Goal: Information Seeking & Learning: Learn about a topic

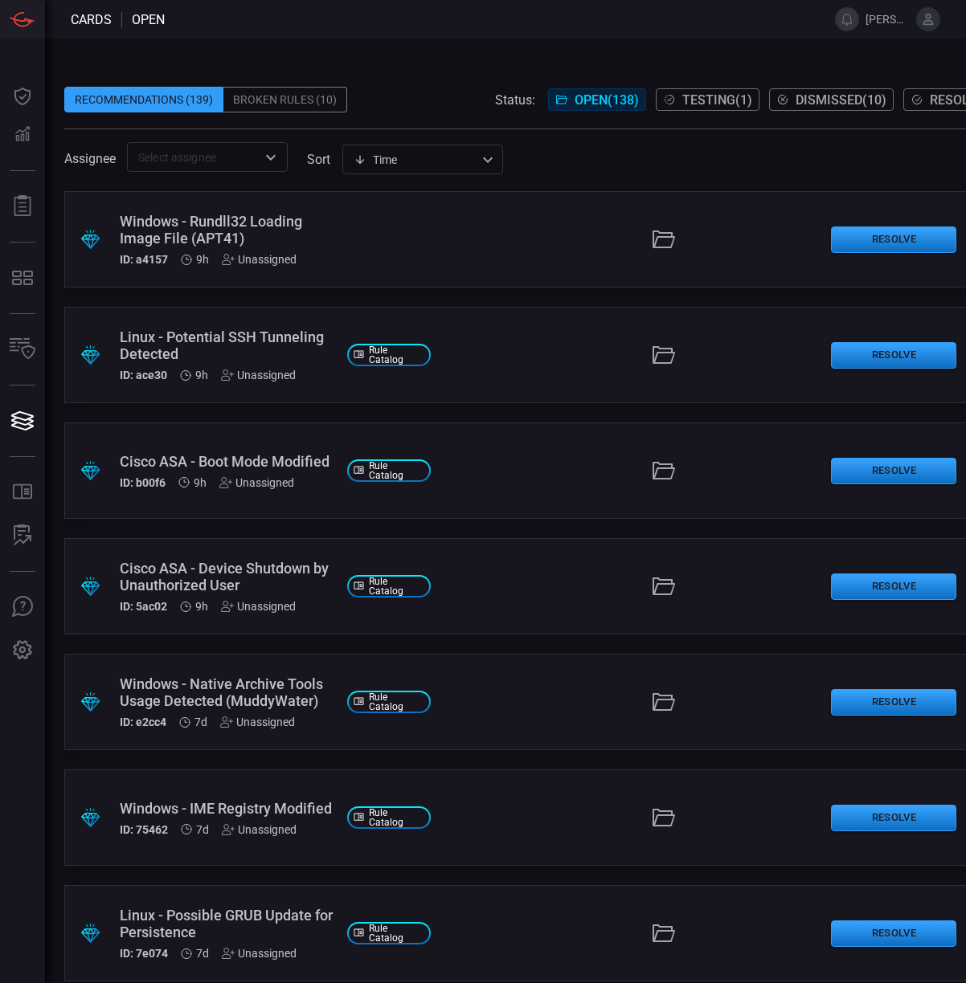
scroll to position [0, 87]
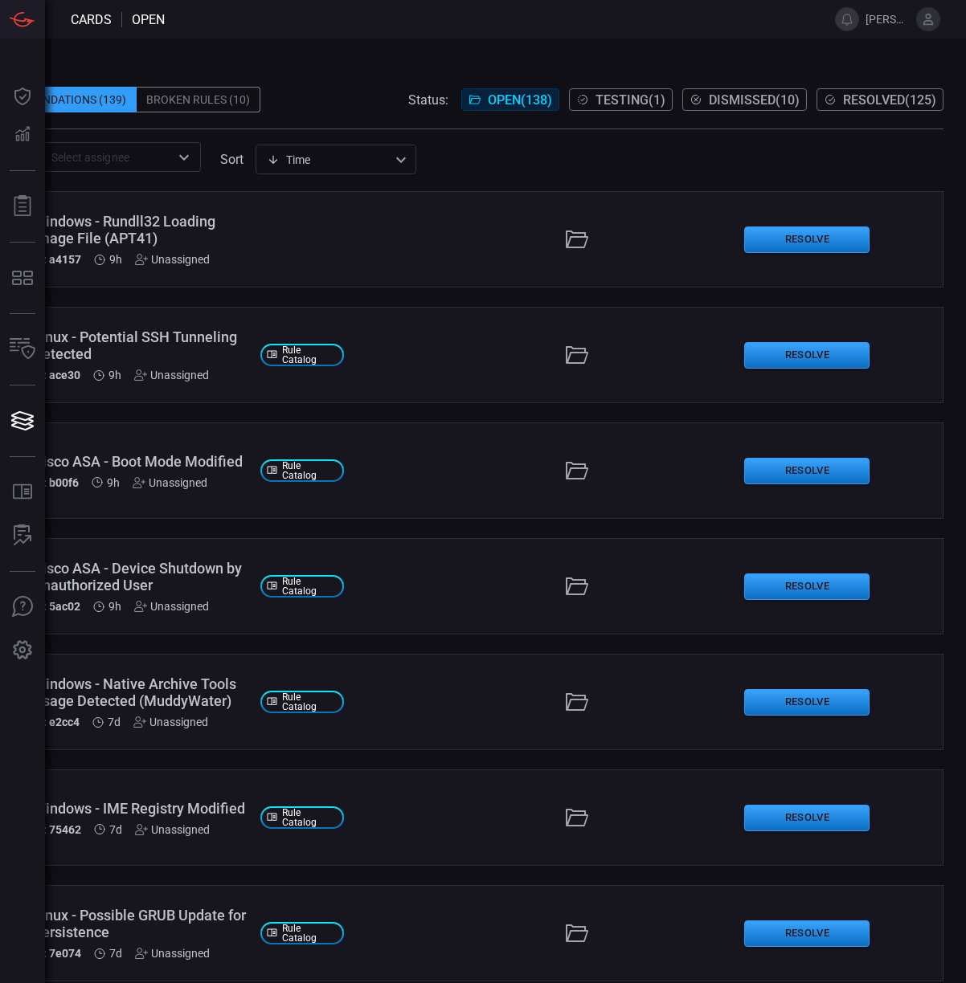
click at [149, 224] on div "Windows - Rundll32 Loading Image File (APT41)" at bounding box center [140, 230] width 214 height 34
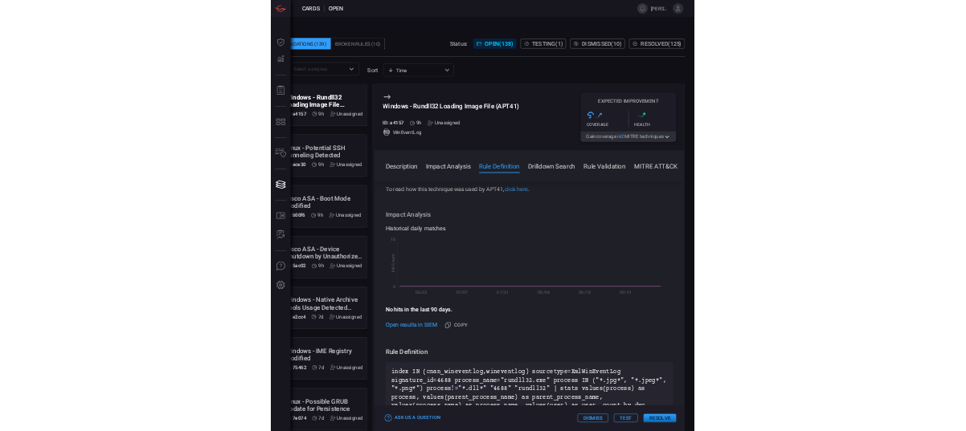
scroll to position [502, 0]
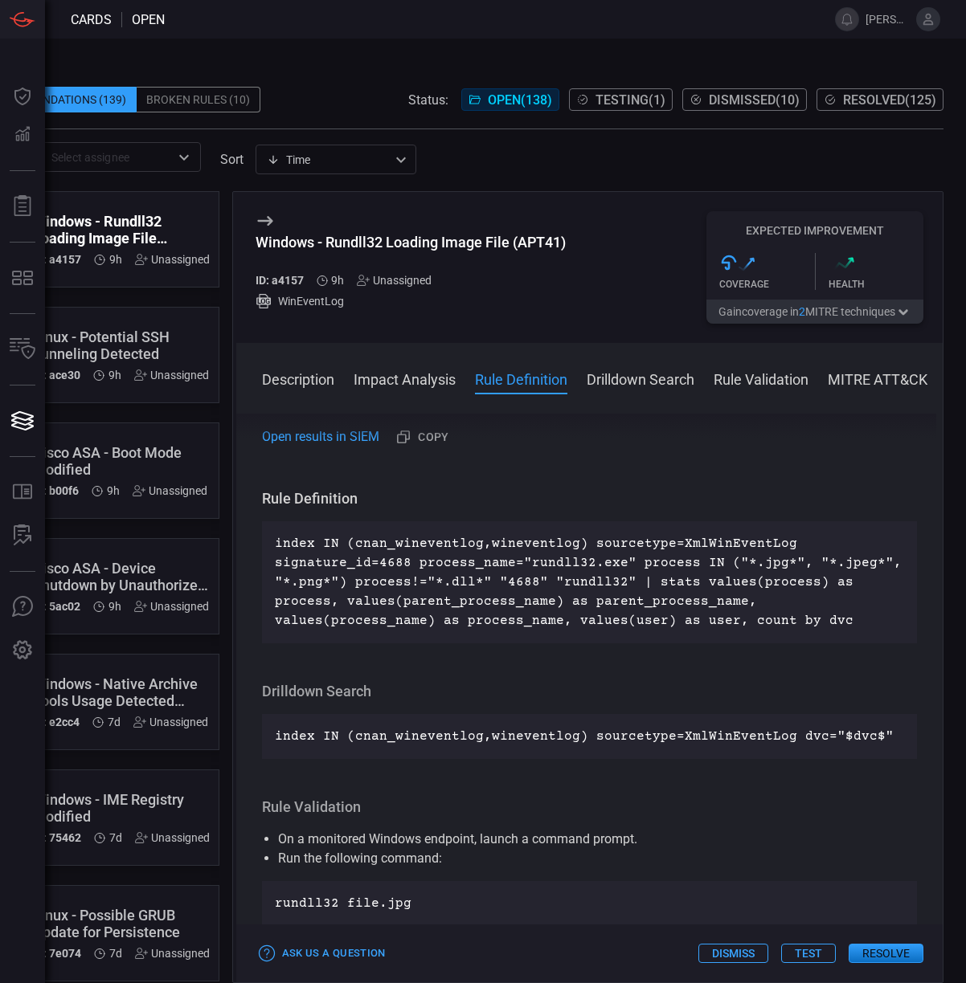
click at [656, 589] on p "index IN (cnan_wineventlog,wineventlog) sourcetype=XmlWinEventLog signature_id=…" at bounding box center [590, 582] width 630 height 96
click at [700, 586] on p "index IN (cnan_wineventlog,wineventlog) sourcetype=XmlWinEventLog signature_id=…" at bounding box center [590, 582] width 630 height 96
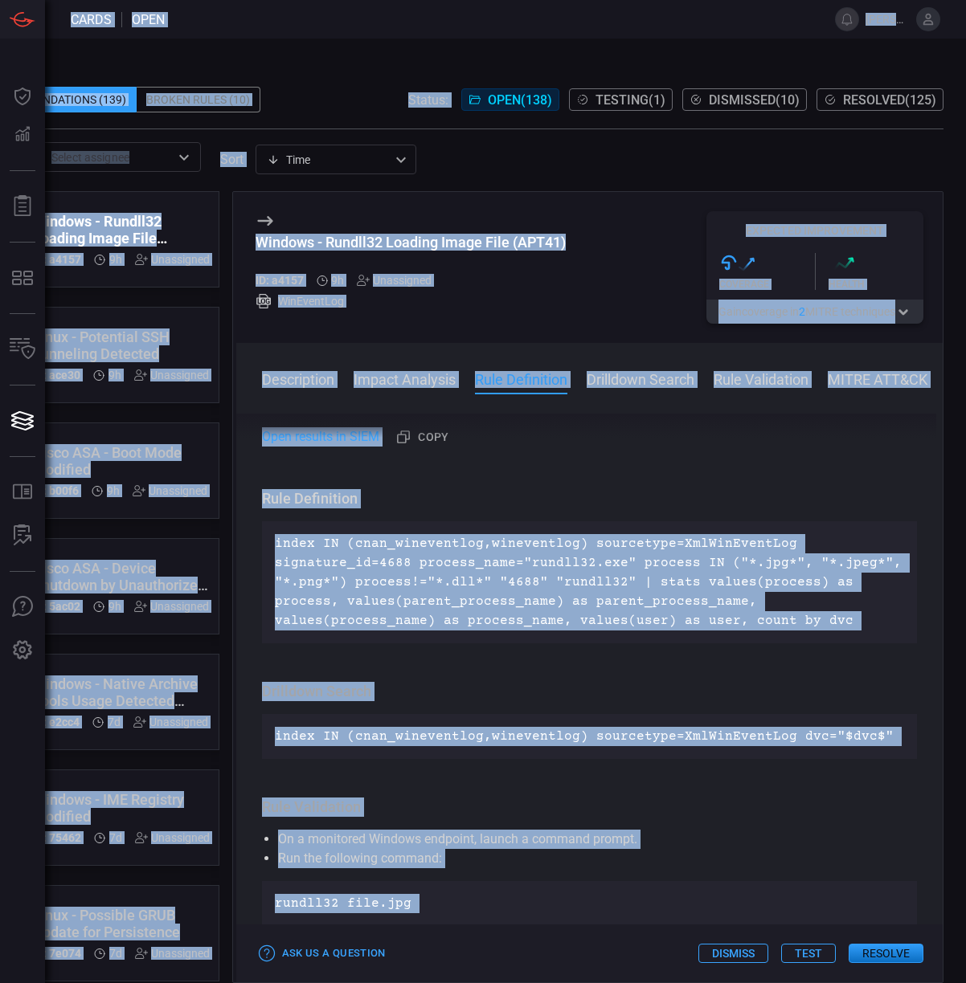
click at [704, 588] on p "index IN (cnan_wineventlog,wineventlog) sourcetype=XmlWinEventLog signature_id=…" at bounding box center [590, 582] width 630 height 96
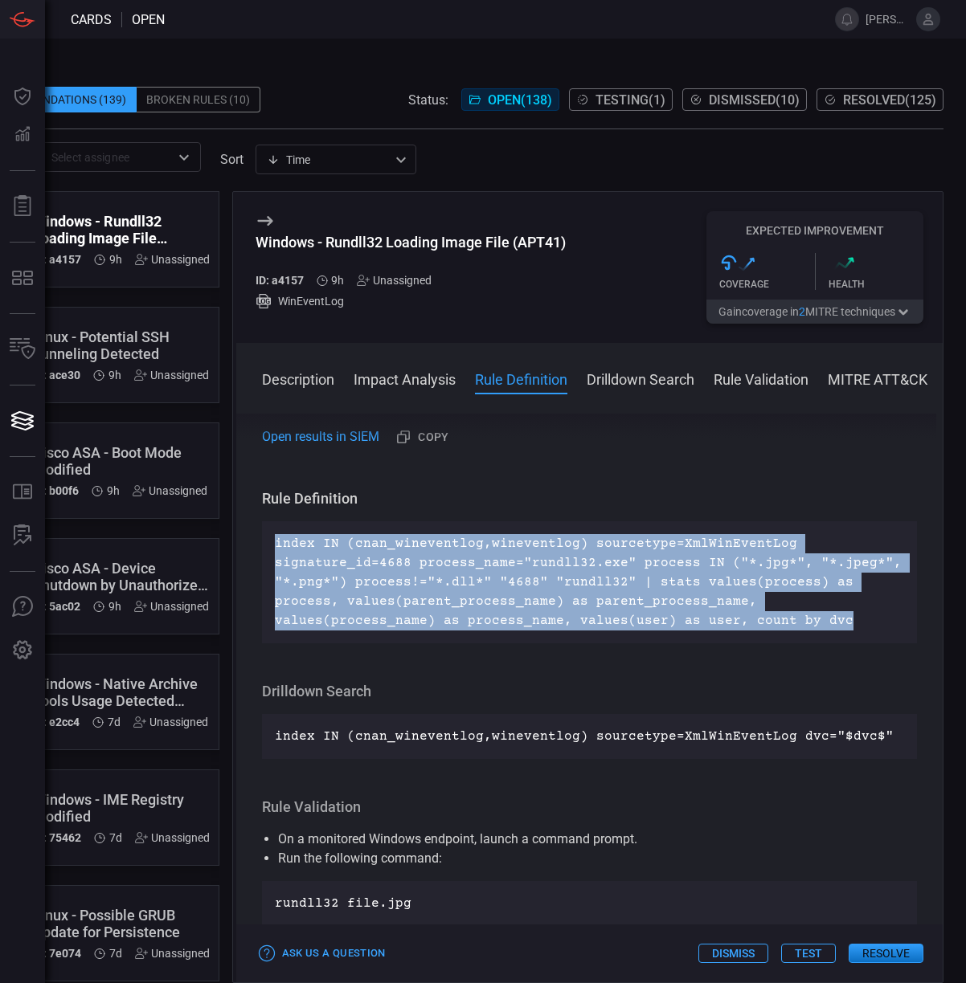
drag, startPoint x: 836, startPoint y: 624, endPoint x: 280, endPoint y: 545, distance: 562.2
click at [280, 545] on p "index IN (cnan_wineventlog,wineventlog) sourcetype=XmlWinEventLog signature_id=…" at bounding box center [590, 582] width 630 height 96
copy p "ndex IN (cnan_wineventlog,wineventlog) sourcetype=XmlWinEventLog signature_id=4…"
click at [381, 563] on p "index IN (cnan_wineventlog,wineventlog) sourcetype=XmlWinEventLog signature_id=…" at bounding box center [590, 582] width 630 height 96
drag, startPoint x: 274, startPoint y: 544, endPoint x: 846, endPoint y: 620, distance: 577.0
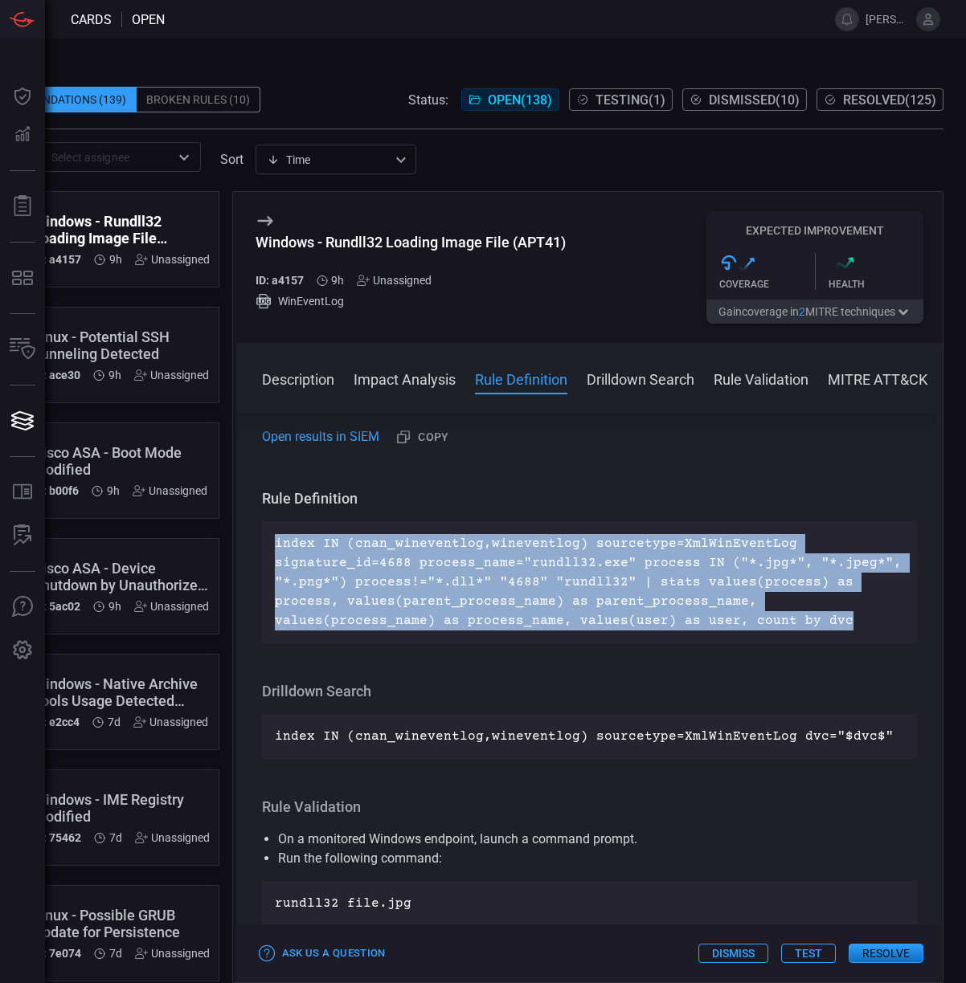
click at [846, 620] on p "index IN (cnan_wineventlog,wineventlog) sourcetype=XmlWinEventLog signature_id=…" at bounding box center [590, 582] width 630 height 96
copy p "index IN (cnan_wineventlog,wineventlog) sourcetype=XmlWinEventLog signature_id=…"
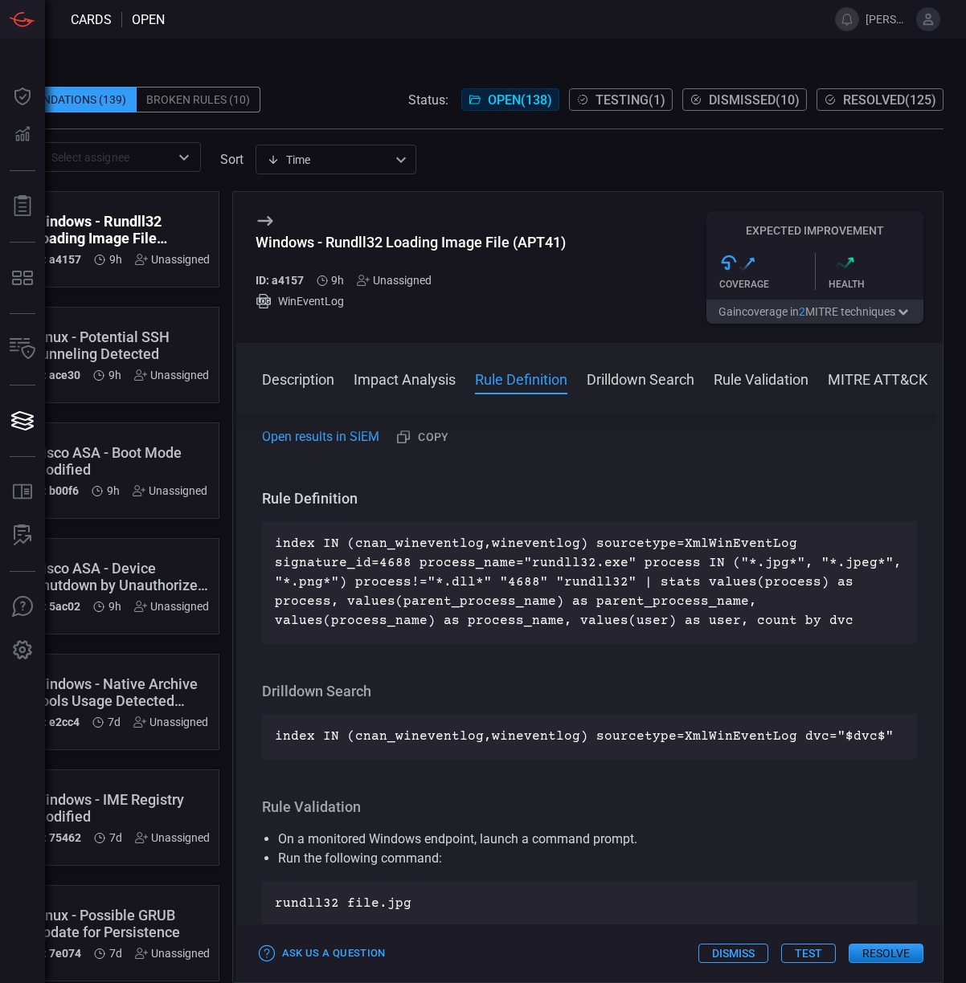
click at [325, 238] on div "Windows - Rundll32 Loading Image File (APT41)" at bounding box center [410, 242] width 310 height 17
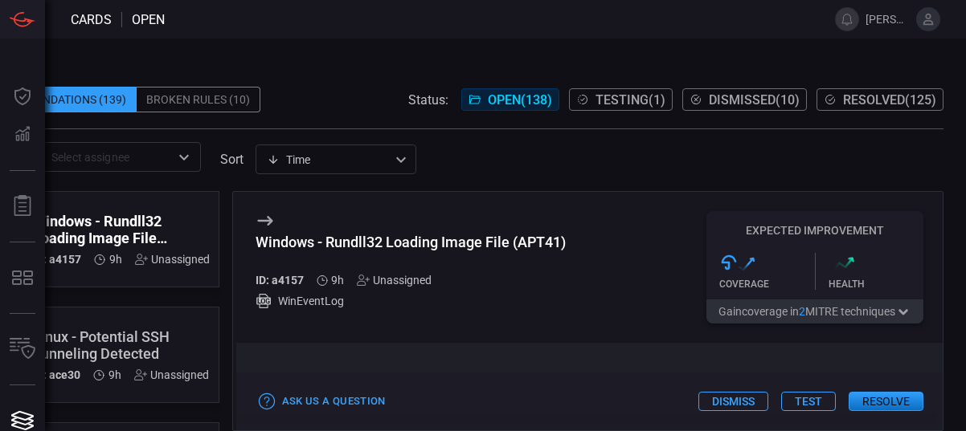
click at [317, 244] on div "Windows - Rundll32 Loading Image File (APT41)" at bounding box center [410, 242] width 310 height 17
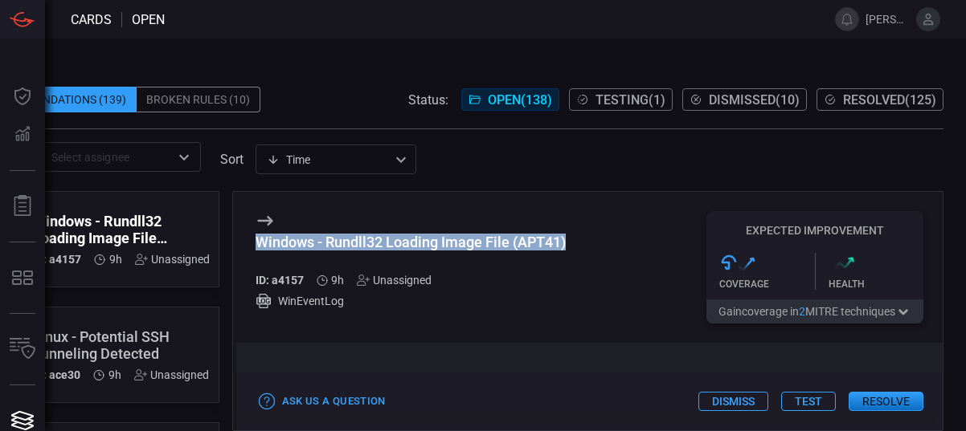
click at [317, 244] on div "Windows - Rundll32 Loading Image File (APT41)" at bounding box center [410, 242] width 310 height 17
copy div "Windows - Rundll32 Loading Image File (APT41)"
click at [587, 252] on div "Windows - Rundll32 Loading Image File (APT41) ID: a4157 9h Unassigned WinEventL…" at bounding box center [589, 267] width 707 height 151
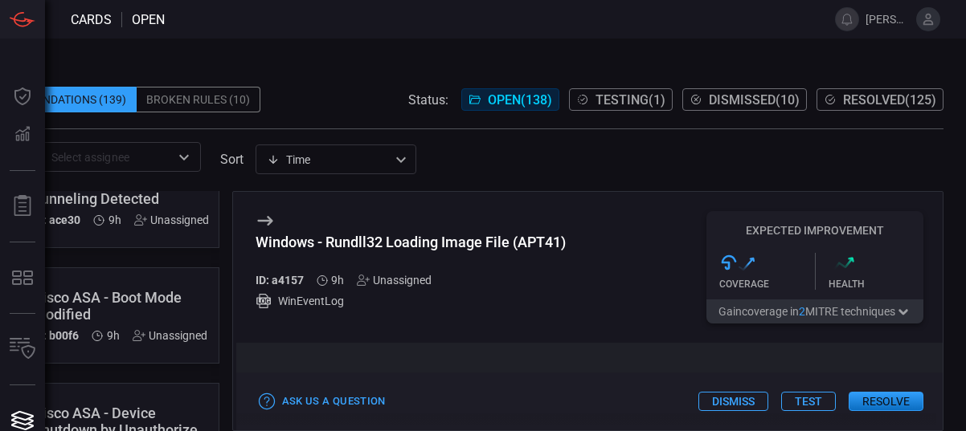
scroll to position [0, 0]
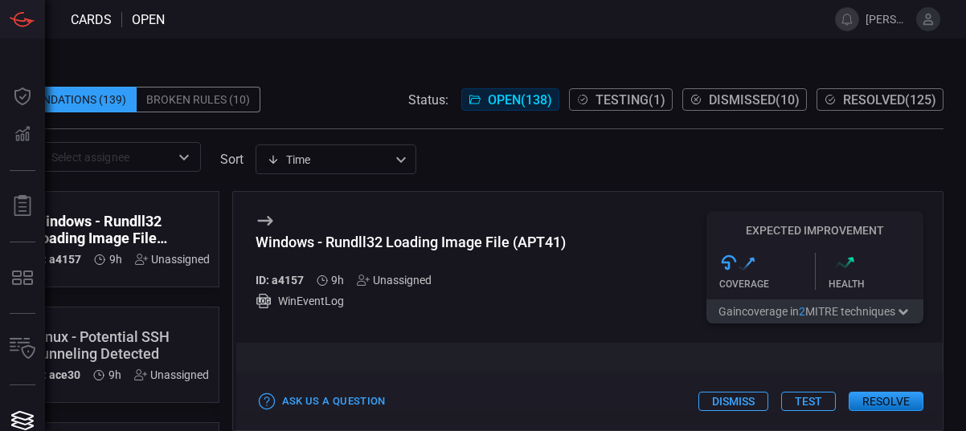
click at [125, 255] on div "ID: a4157 9h Unassigned" at bounding box center [121, 259] width 177 height 13
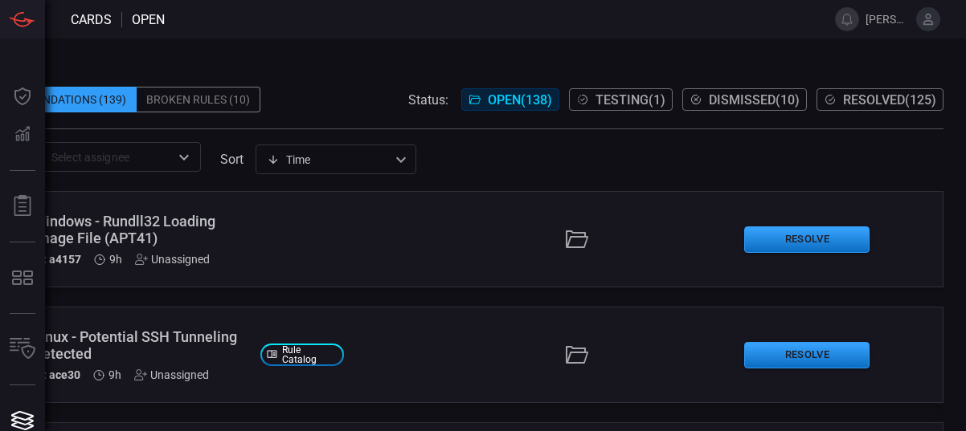
click at [121, 220] on div "Windows - Rundll32 Loading Image File (APT41)" at bounding box center [140, 230] width 214 height 34
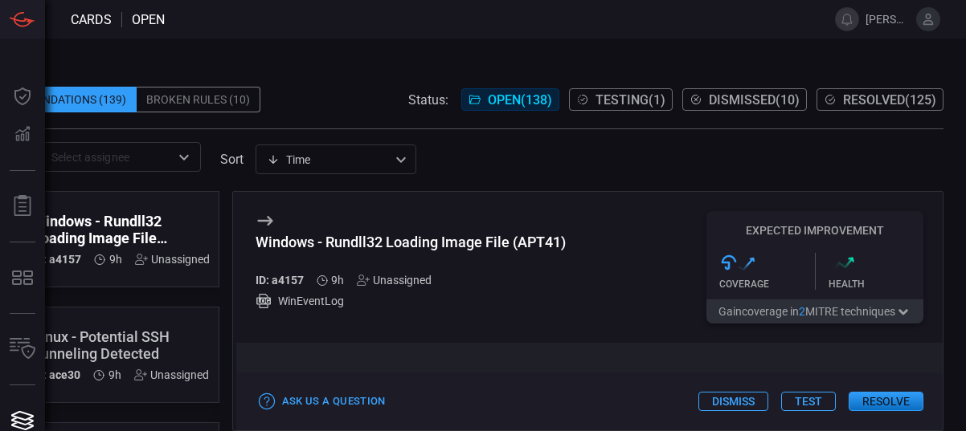
click at [820, 392] on button "Test" at bounding box center [808, 401] width 55 height 19
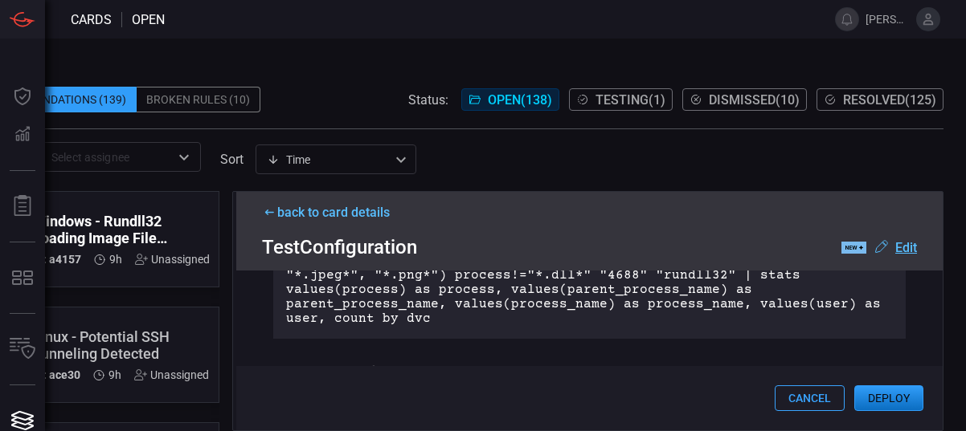
scroll to position [201, 0]
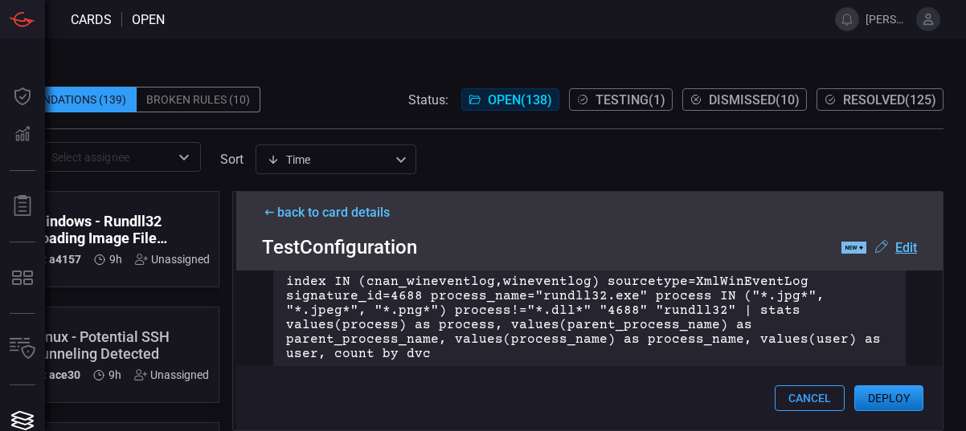
click at [539, 319] on p "index IN (cnan_wineventlog,wineventlog) sourcetype=XmlWinEventLog signature_id=…" at bounding box center [589, 318] width 607 height 87
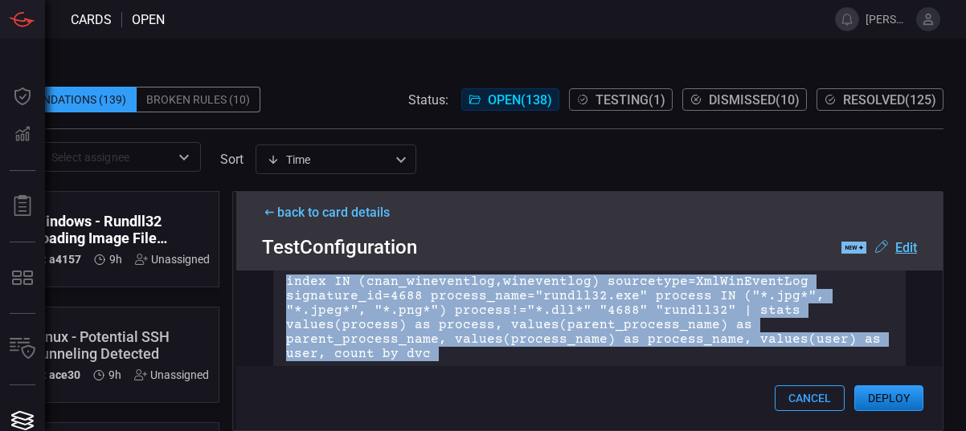
click at [539, 319] on p "index IN (cnan_wineventlog,wineventlog) sourcetype=XmlWinEventLog signature_id=…" at bounding box center [589, 318] width 607 height 87
copy p "index IN (cnan_wineventlog,wineventlog) sourcetype=XmlWinEventLog signature_id=…"
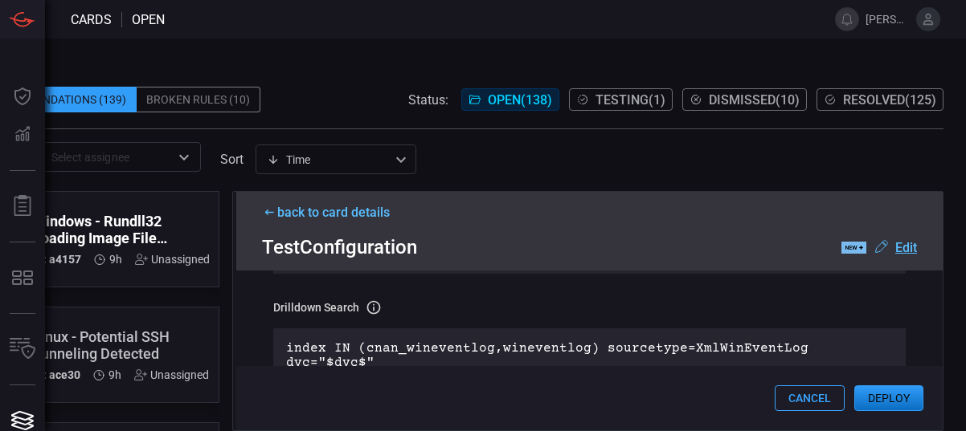
scroll to position [402, 0]
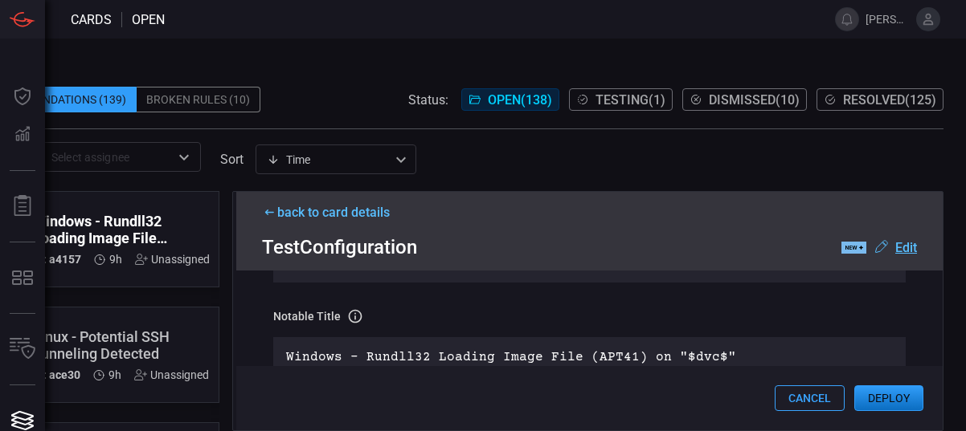
click at [100, 337] on div "Linux - Potential SSH Tunneling Detected" at bounding box center [121, 346] width 176 height 34
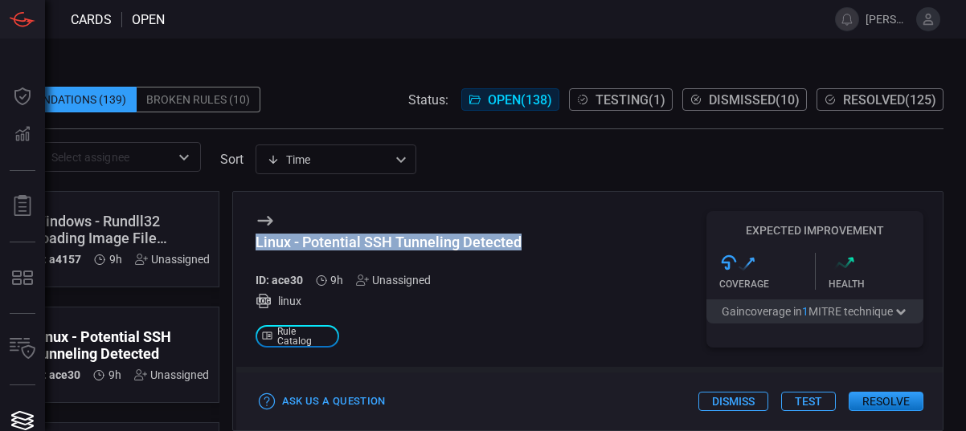
drag, startPoint x: 467, startPoint y: 243, endPoint x: 245, endPoint y: 247, distance: 221.7
click at [245, 247] on div "Linux - Potential SSH Tunneling Detected ID: ace30 9h Unassigned linux .st0_rul…" at bounding box center [589, 279] width 707 height 175
copy div "Linux - Potential SSH Tunneling Detected"
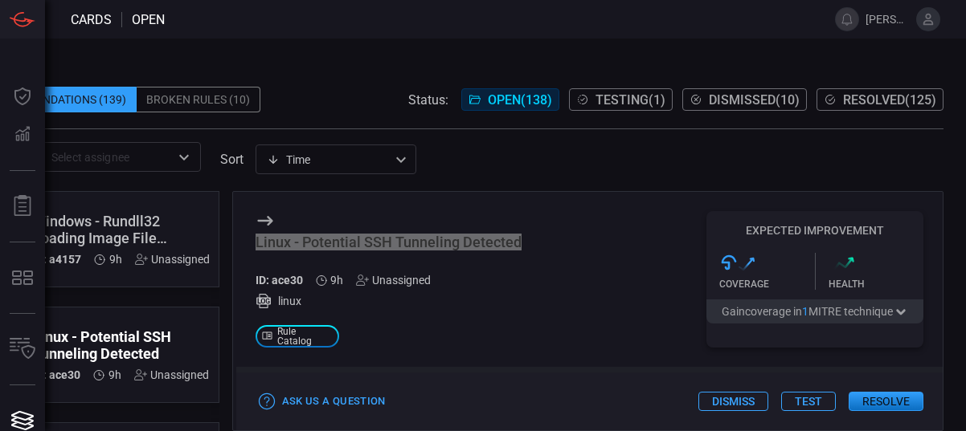
scroll to position [4, 0]
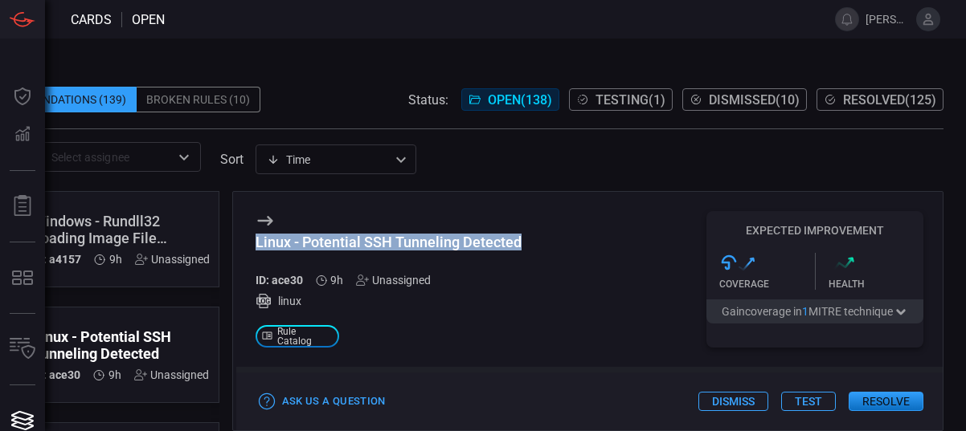
click at [798, 392] on button "Test" at bounding box center [808, 401] width 55 height 19
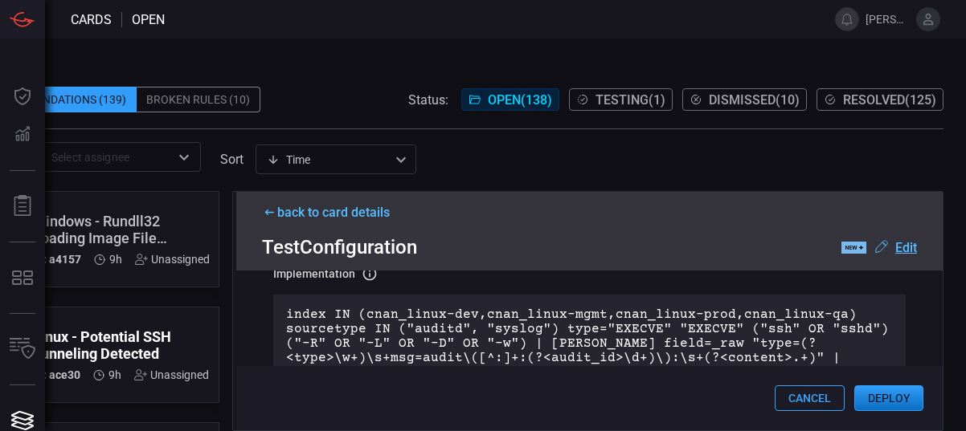
scroll to position [201, 0]
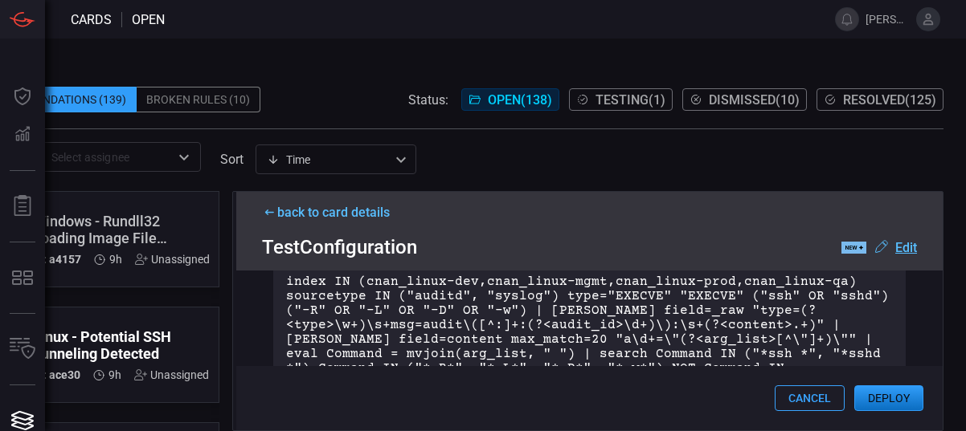
click at [606, 295] on p "index IN (cnan_linux-dev,cnan_linux-mgmt,cnan_linux-prod,cnan_linux-qa) sourcet…" at bounding box center [589, 347] width 607 height 145
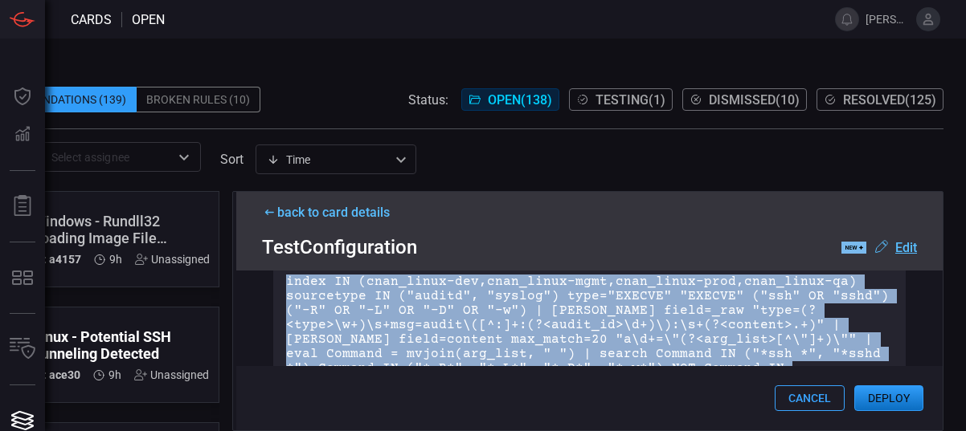
click at [606, 295] on p "index IN (cnan_linux-dev,cnan_linux-mgmt,cnan_linux-prod,cnan_linux-qa) sourcet…" at bounding box center [589, 347] width 607 height 145
copy p "index IN (cnan_linux-dev,cnan_linux-mgmt,cnan_linux-prod,cnan_linux-qa) sourcet…"
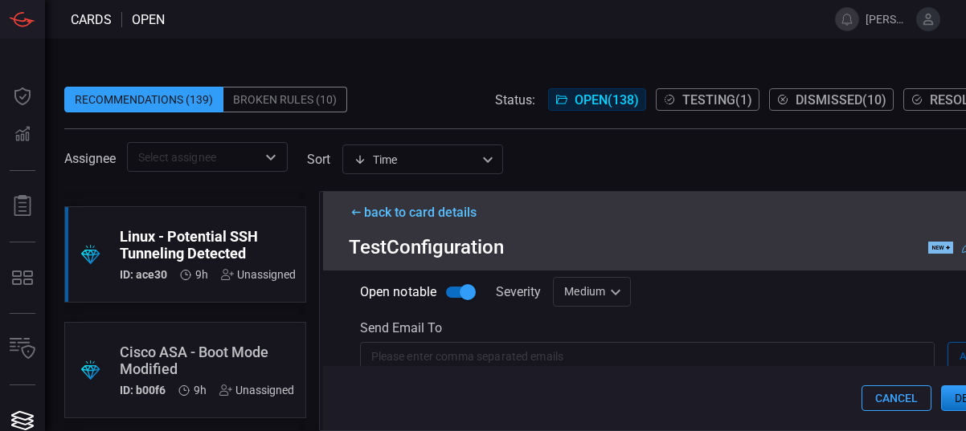
scroll to position [1303, 0]
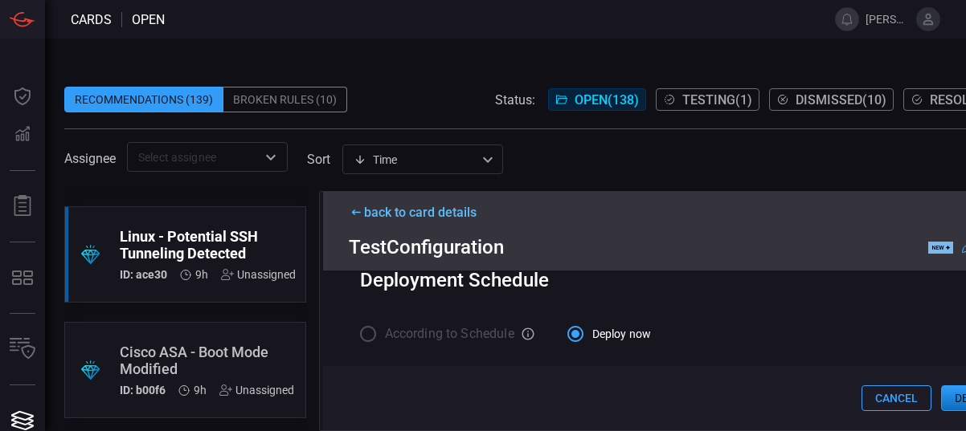
click at [884, 386] on button "Cancel" at bounding box center [896, 399] width 70 height 26
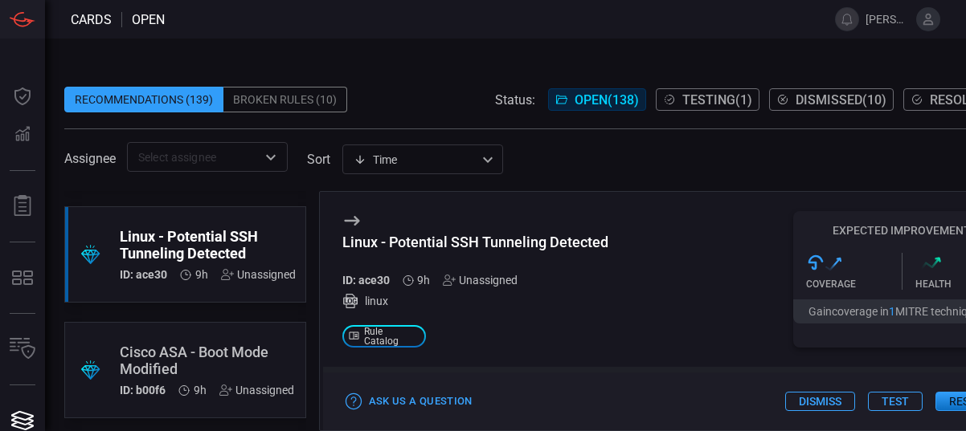
scroll to position [4, 0]
click at [223, 352] on div "Cisco ASA - Boot Mode Modified" at bounding box center [207, 361] width 174 height 34
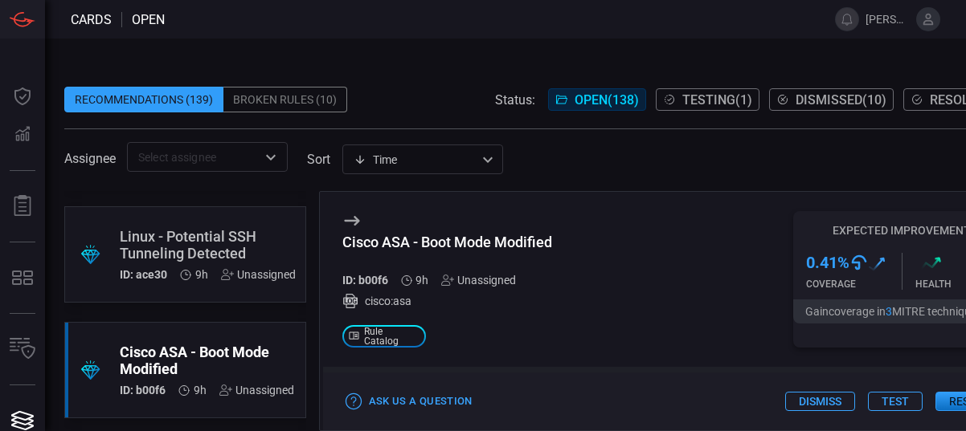
click at [876, 392] on button "Test" at bounding box center [895, 401] width 55 height 19
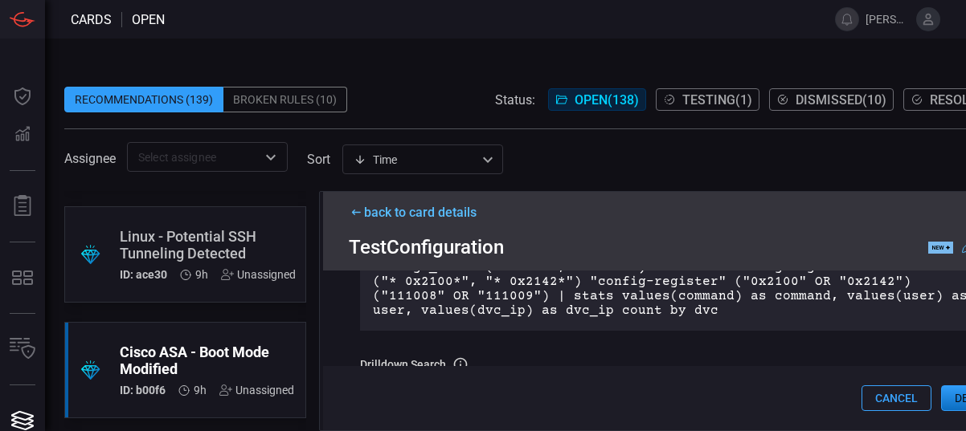
scroll to position [201, 0]
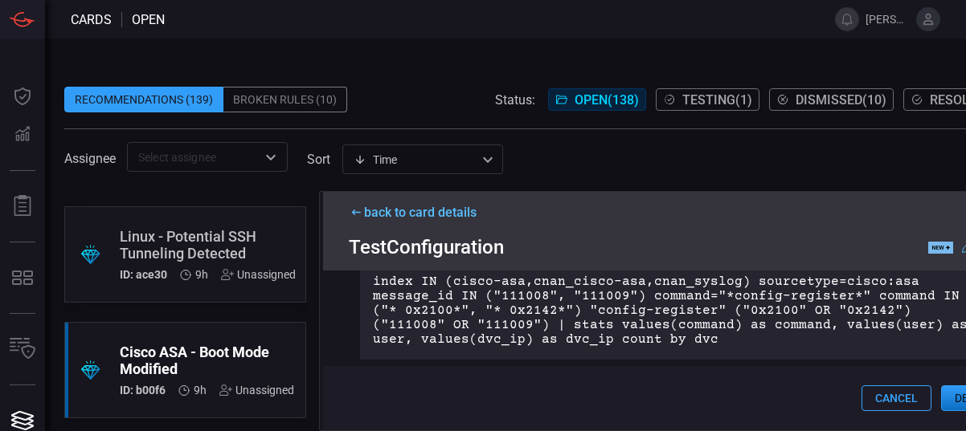
click at [561, 331] on p "index IN (cisco-asa,cnan_cisco-asa,cnan_syslog) sourcetype=cisco:asa message_id…" at bounding box center [676, 311] width 607 height 72
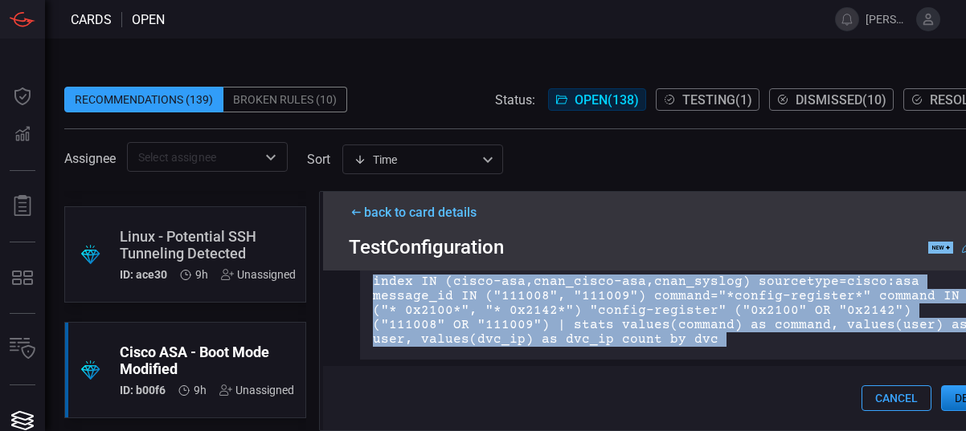
click at [561, 331] on p "index IN (cisco-asa,cnan_cisco-asa,cnan_syslog) sourcetype=cisco:asa message_id…" at bounding box center [676, 311] width 607 height 72
copy p "index IN (cisco-asa,cnan_cisco-asa,cnan_syslog) sourcetype=cisco:asa message_id…"
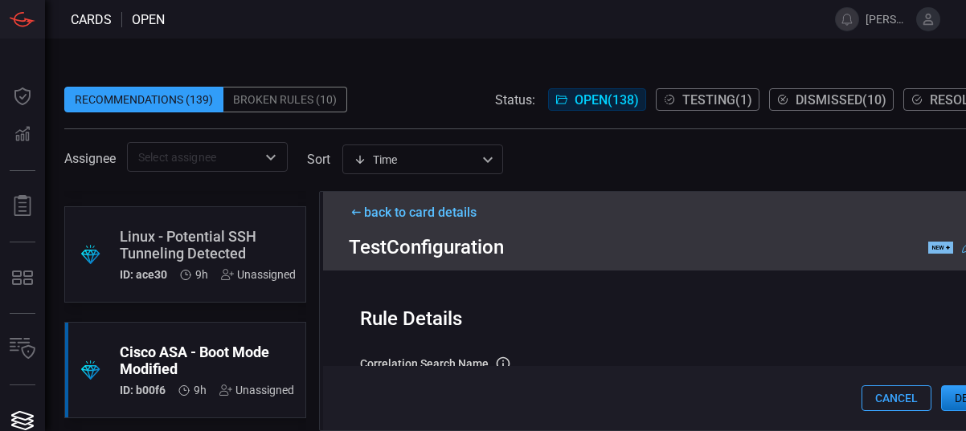
scroll to position [100, 0]
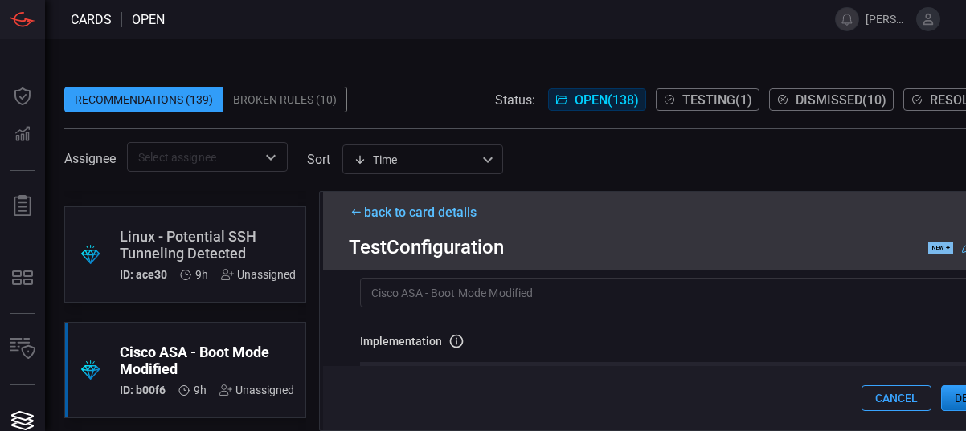
click at [585, 301] on input "Cisco ASA - Boot Mode Modified" at bounding box center [676, 293] width 633 height 30
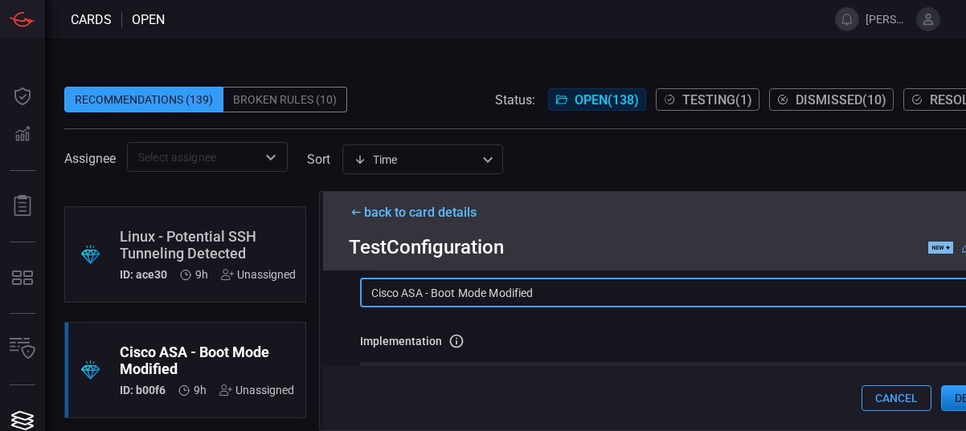
click at [585, 301] on input "Cisco ASA - Boot Mode Modified" at bounding box center [676, 293] width 633 height 30
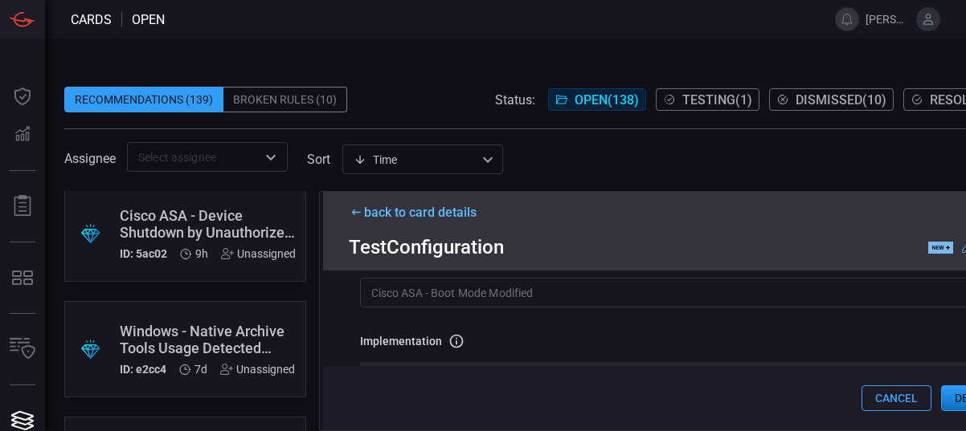
scroll to position [402, 0]
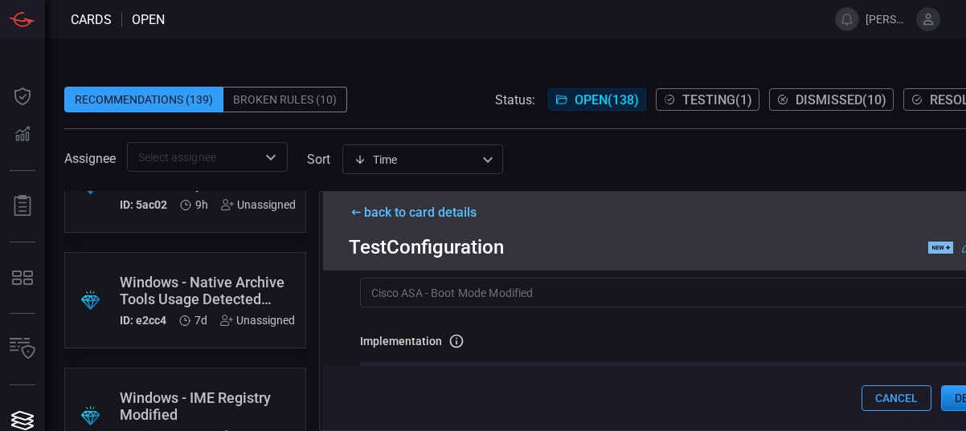
click at [193, 277] on div "Windows - Native Archive Tools Usage Detected (MuddyWater)" at bounding box center [207, 291] width 175 height 34
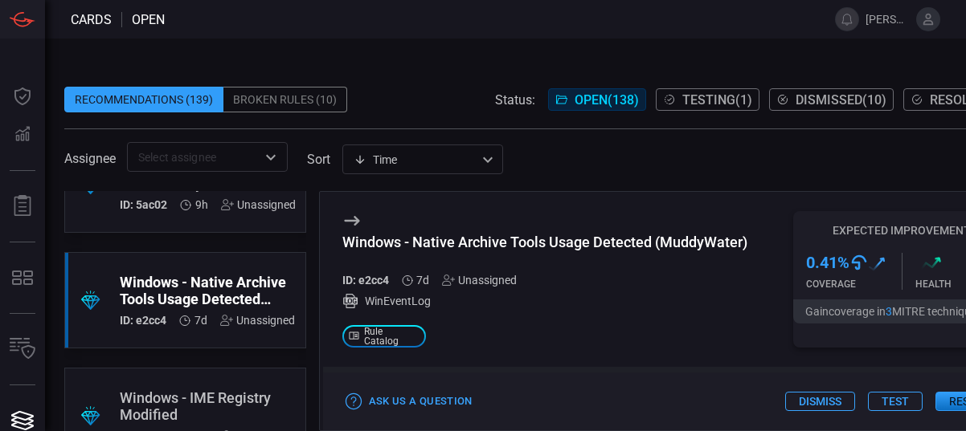
click at [876, 392] on button "Test" at bounding box center [895, 401] width 55 height 19
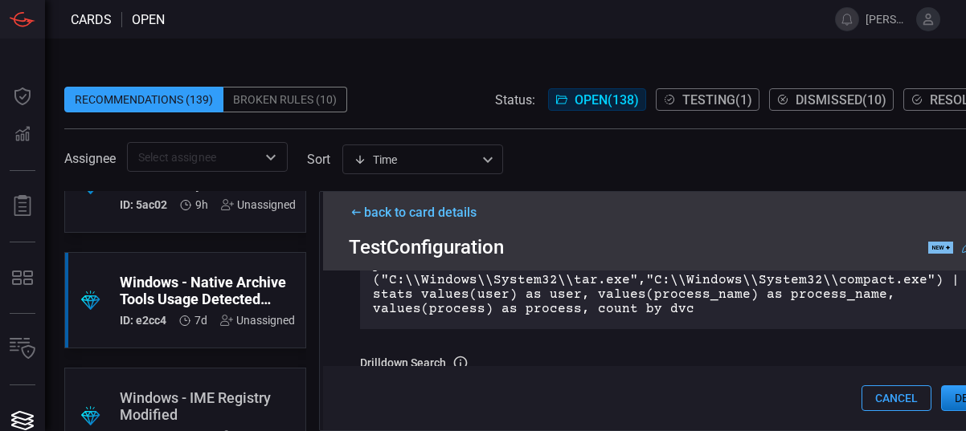
scroll to position [301, 0]
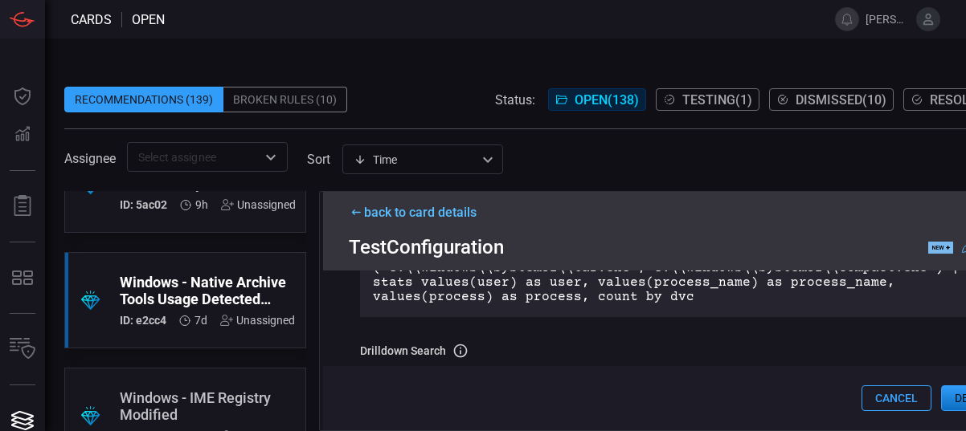
click at [611, 298] on p "index IN (cnan_wineventlog,wineventlog) sourcetype=XmlWinEventLog signature_id=…" at bounding box center [676, 239] width 607 height 130
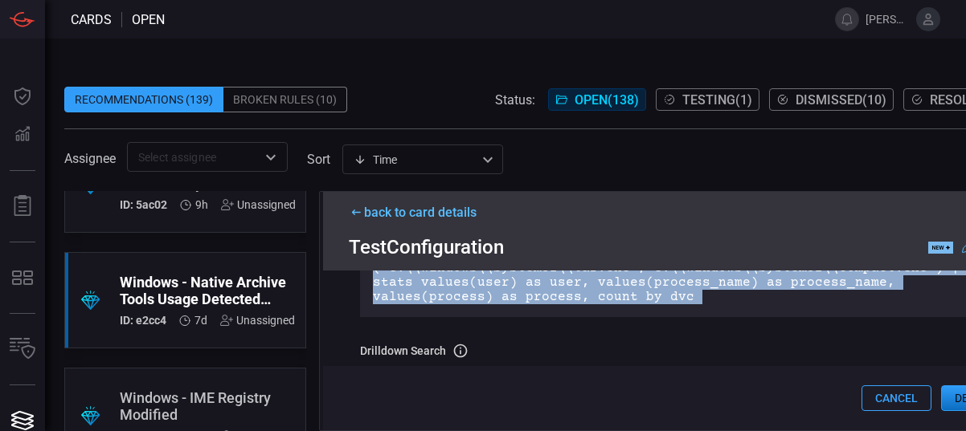
click at [611, 298] on p "index IN (cnan_wineventlog,wineventlog) sourcetype=XmlWinEventLog signature_id=…" at bounding box center [676, 239] width 607 height 130
copy p "index IN (cnan_wineventlog,wineventlog) sourcetype=XmlWinEventLog signature_id=…"
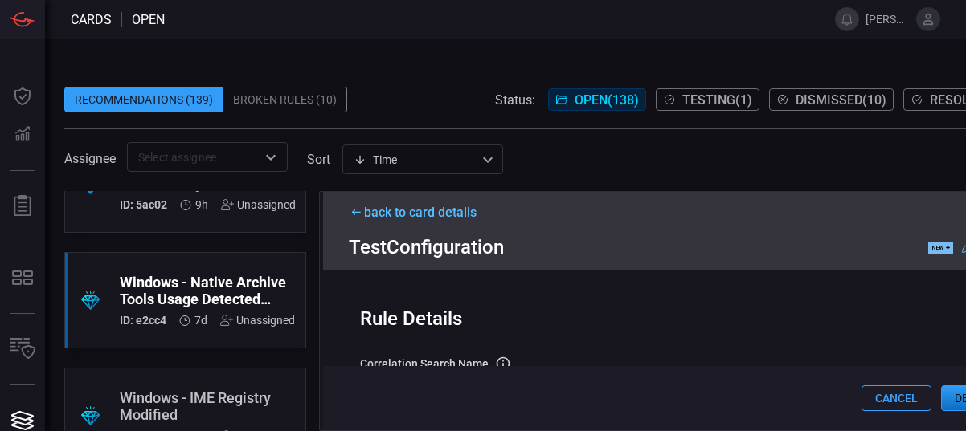
scroll to position [100, 0]
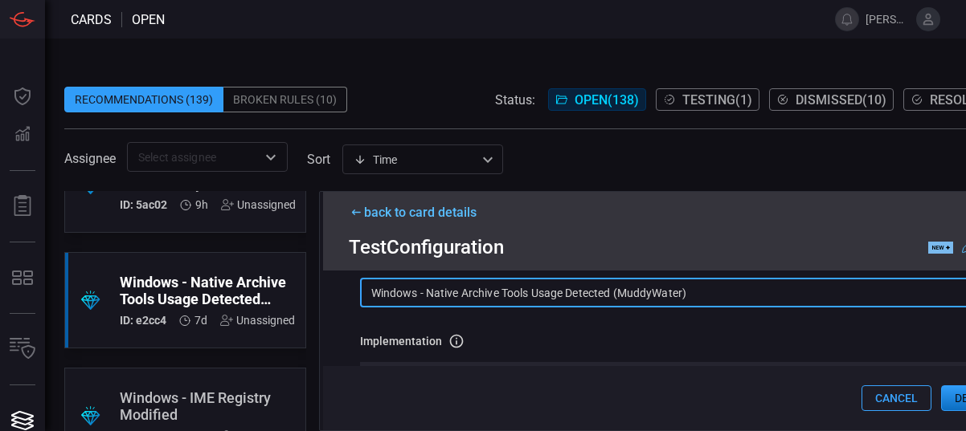
click at [656, 303] on input "Windows - Native Archive Tools Usage Detected (MuddyWater)" at bounding box center [676, 293] width 633 height 30
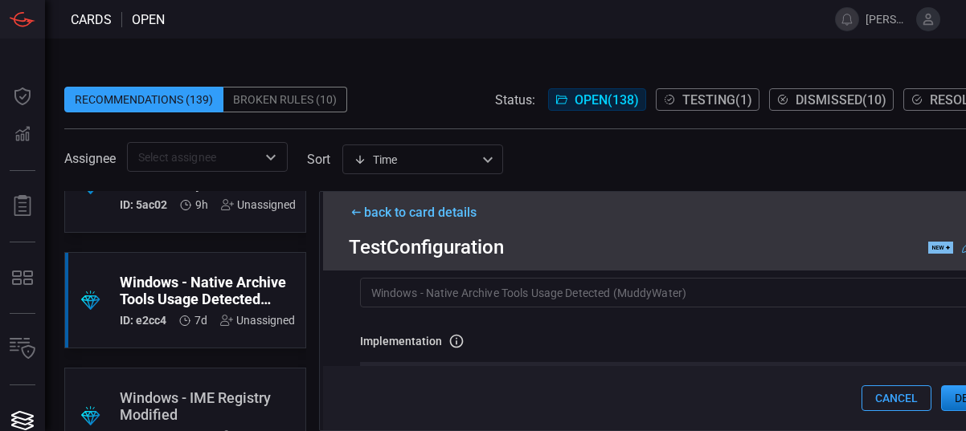
click at [443, 214] on div "back to card details" at bounding box center [677, 212] width 656 height 15
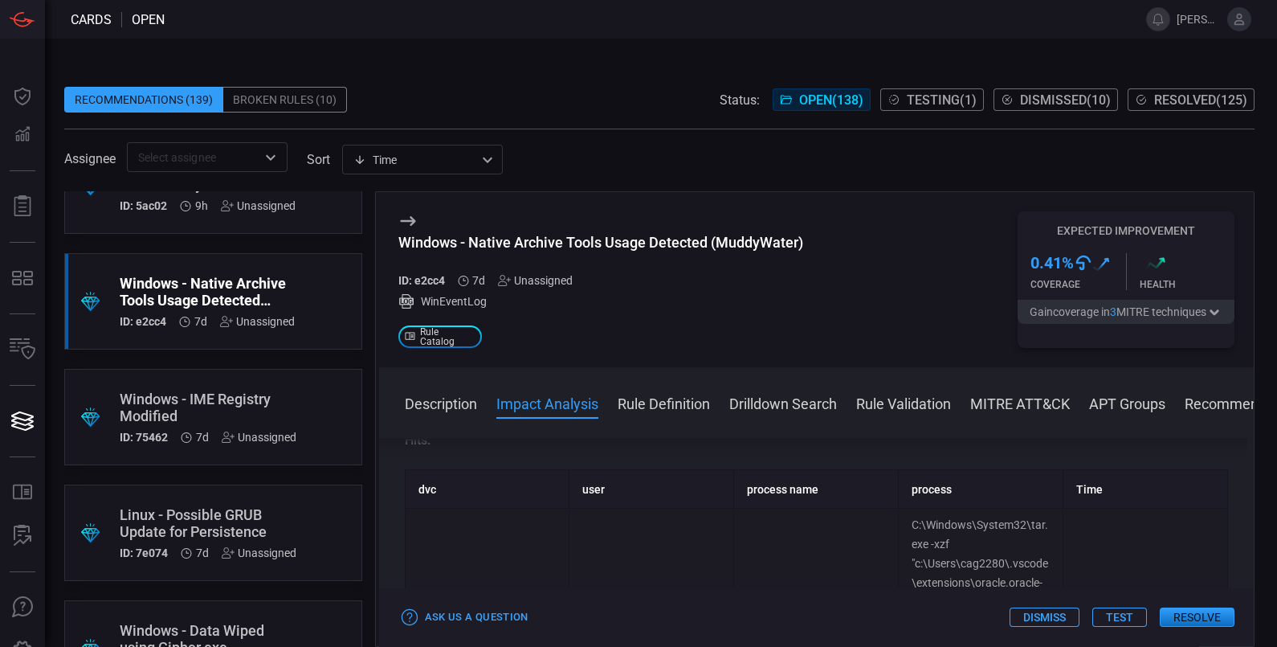
scroll to position [401, 0]
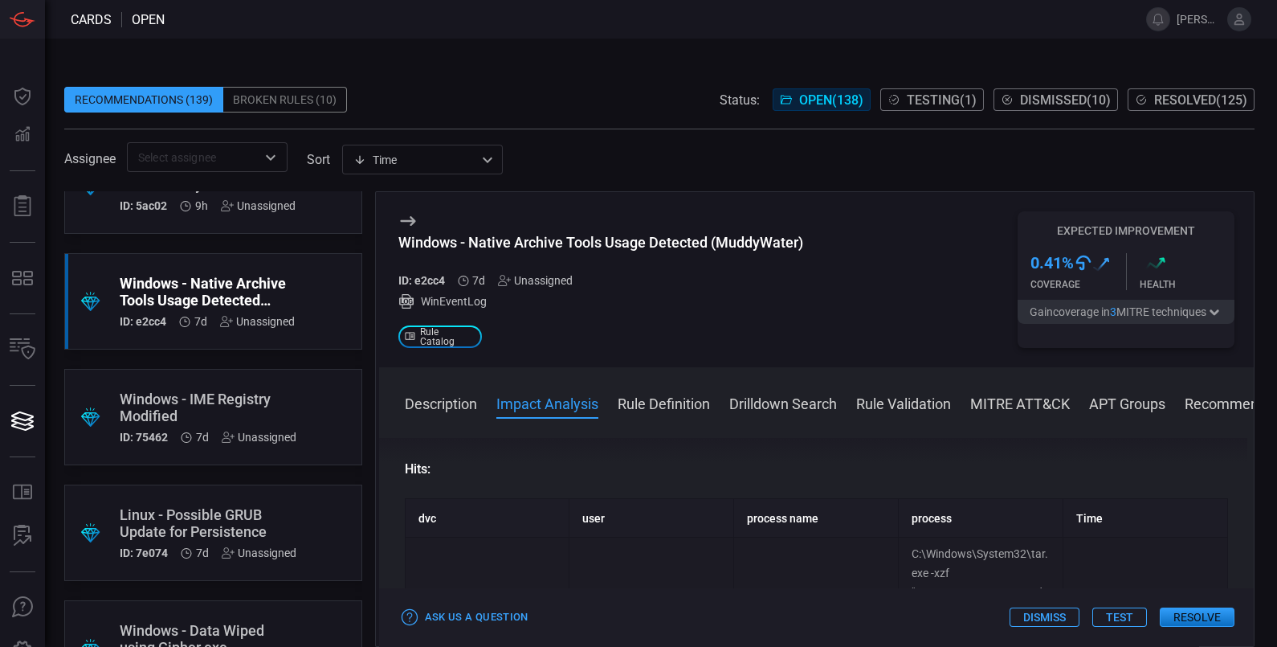
click at [241, 399] on div "Windows - IME Registry Modified" at bounding box center [208, 407] width 177 height 34
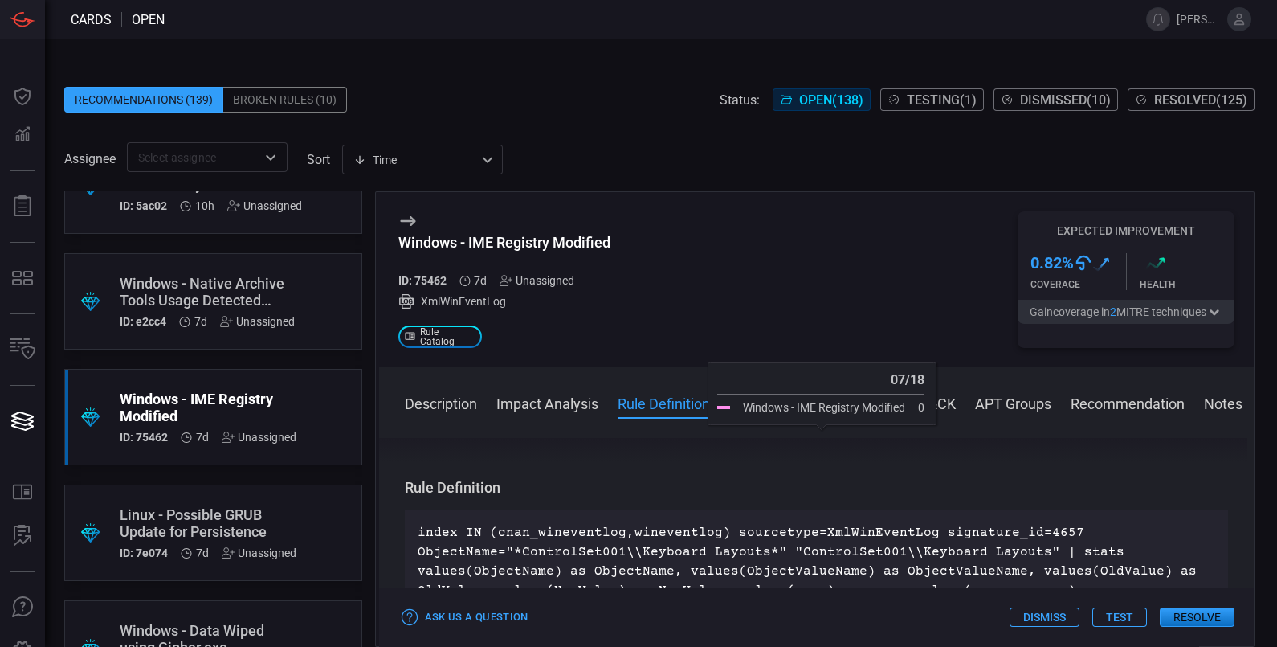
scroll to position [602, 0]
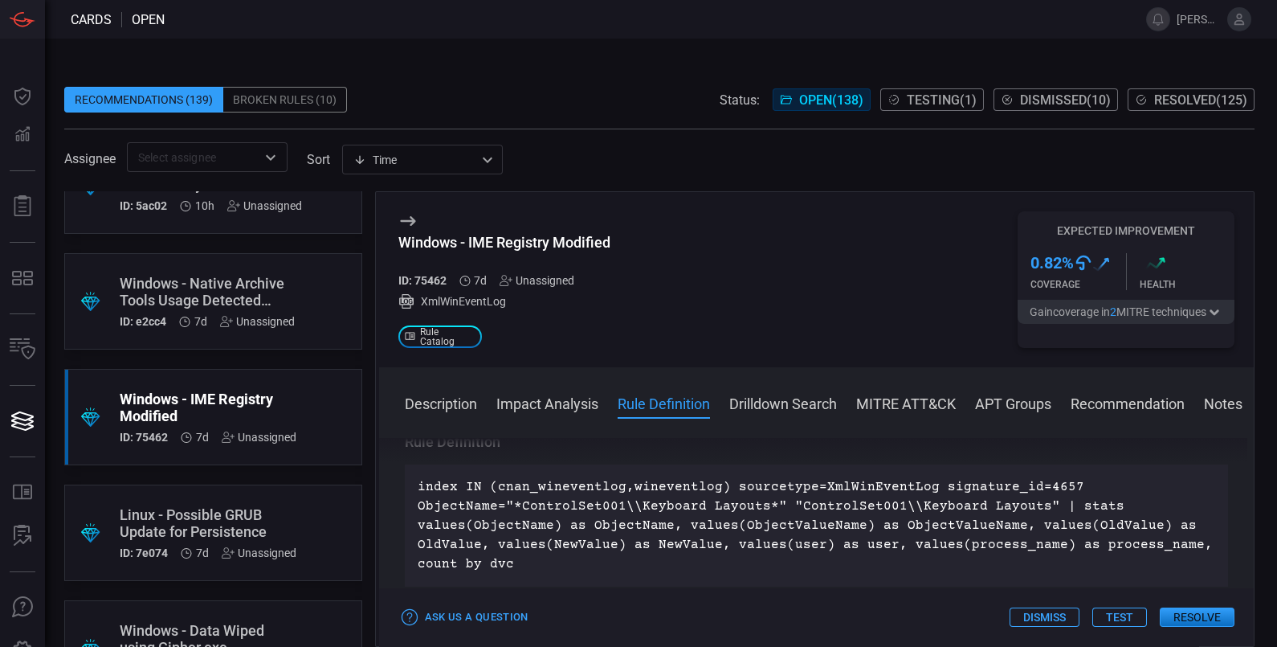
click at [807, 513] on p "index IN (cnan_wineventlog,wineventlog) sourcetype=XmlWinEventLog signature_id=…" at bounding box center [817, 525] width 798 height 96
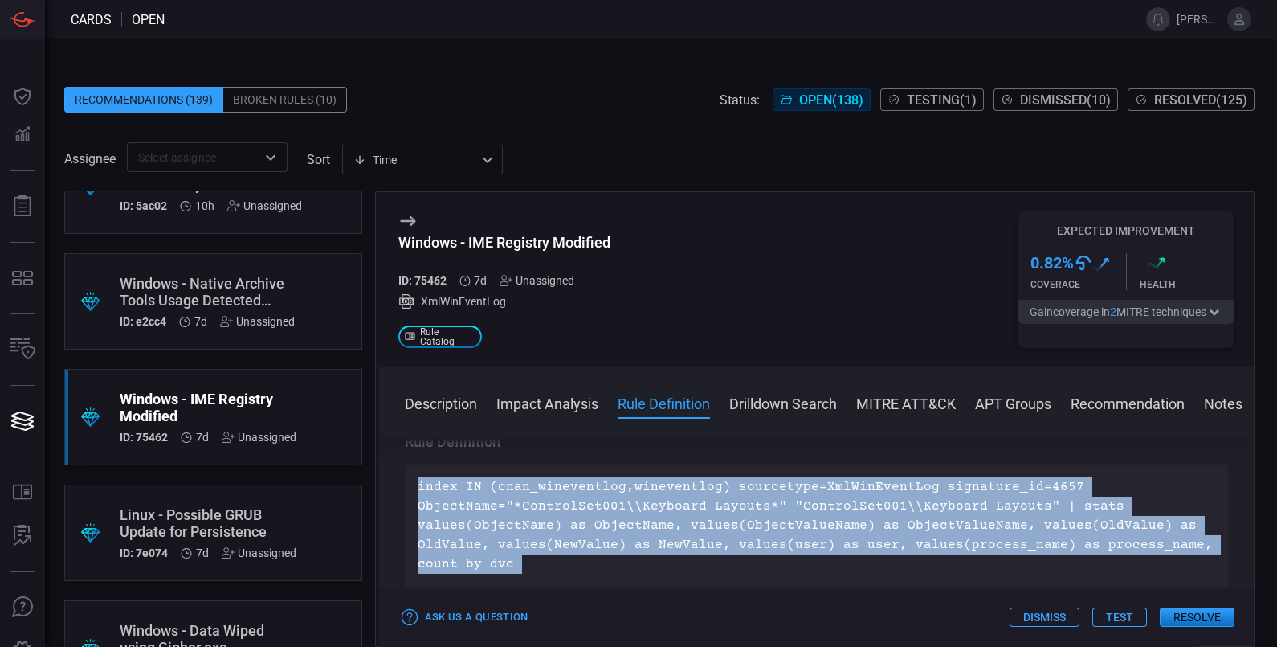
click at [807, 513] on p "index IN (cnan_wineventlog,wineventlog) sourcetype=XmlWinEventLog signature_id=…" at bounding box center [817, 525] width 798 height 96
copy p "index IN (cnan_wineventlog,wineventlog) sourcetype=XmlWinEventLog signature_id=…"
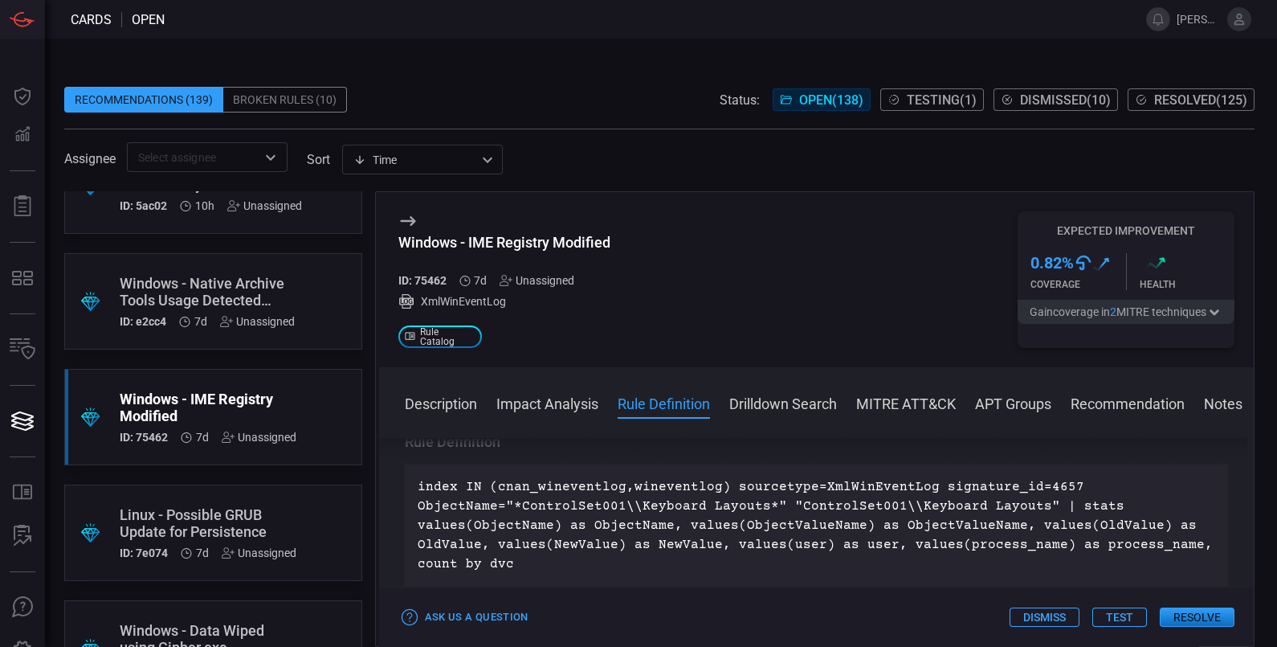
click at [782, 235] on div "Windows - IME Registry Modified ID: 75462 7d Unassigned XmlWinEventLog .st0_rul…" at bounding box center [817, 279] width 876 height 175
